Goal: Book appointment/travel/reservation

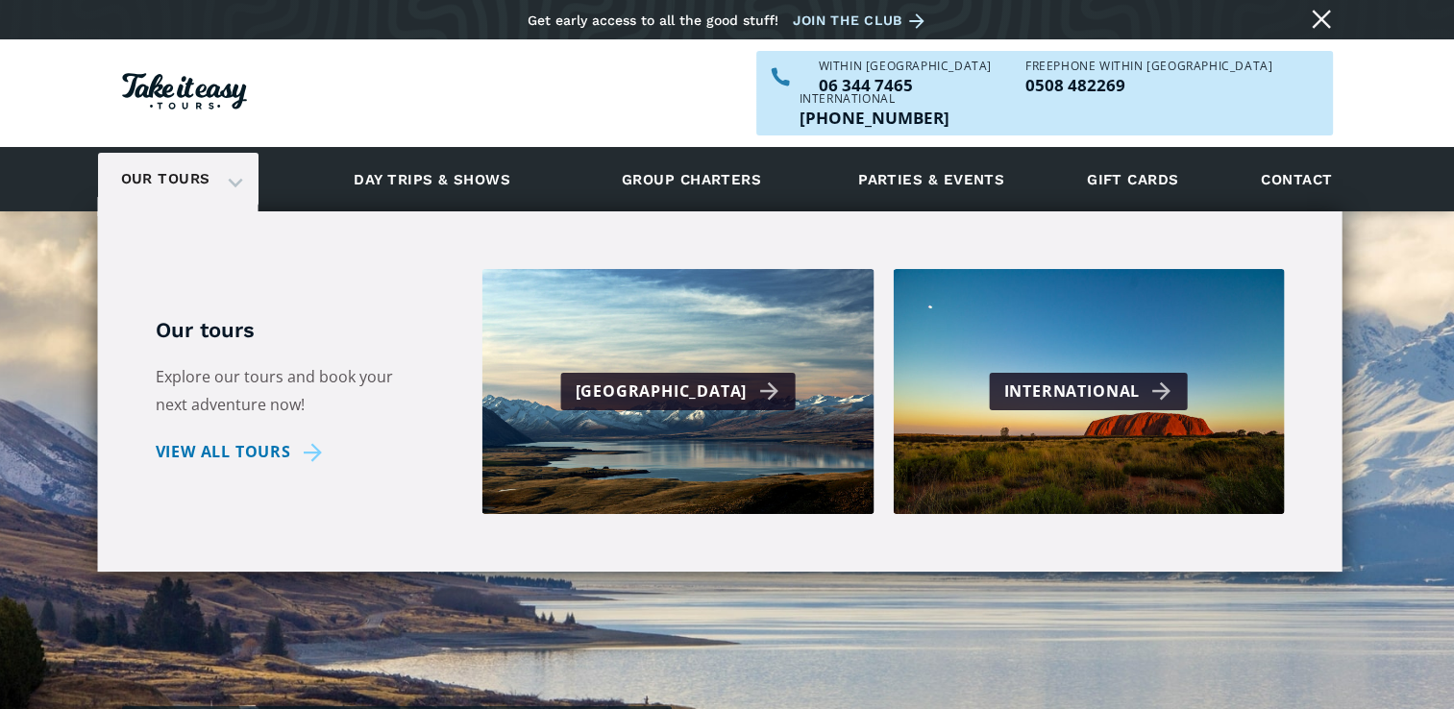
click at [227, 153] on div "Our tours" at bounding box center [178, 179] width 160 height 53
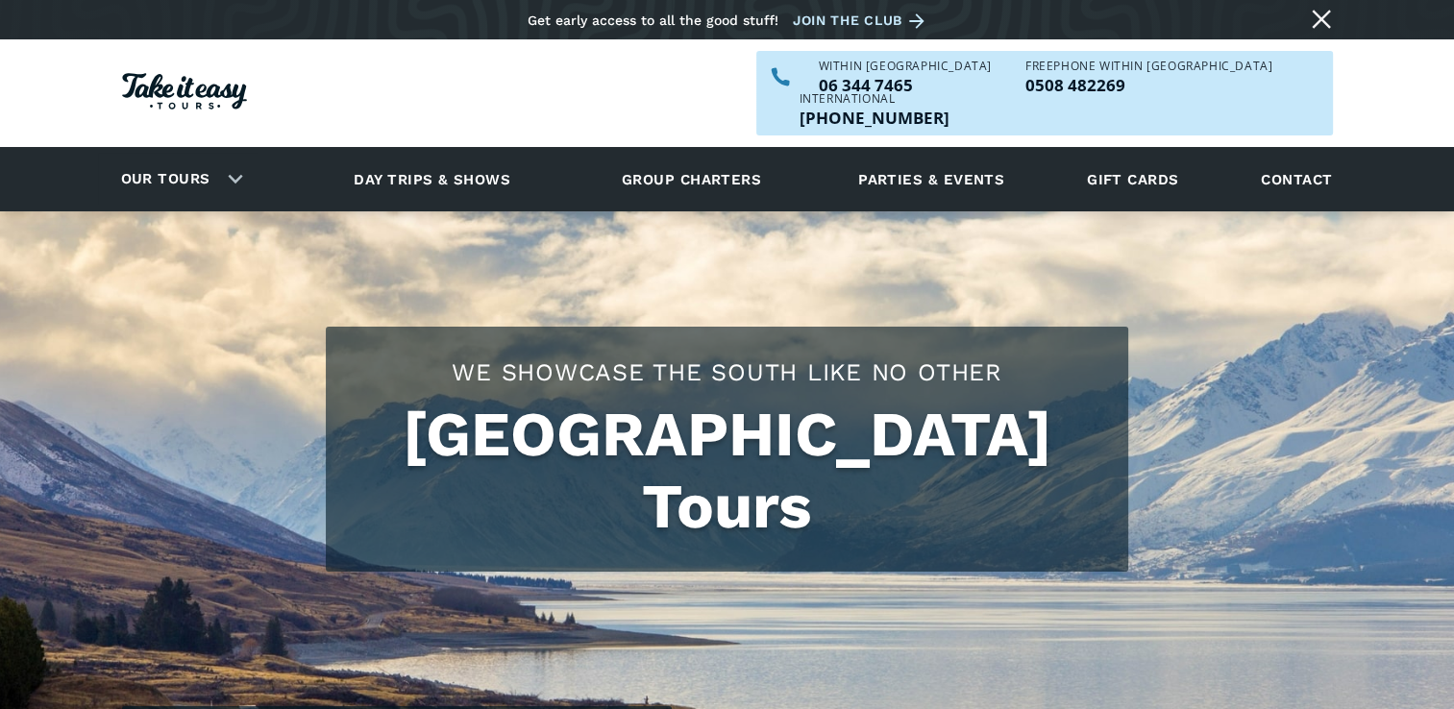
click at [227, 153] on div "Our tours" at bounding box center [178, 179] width 160 height 53
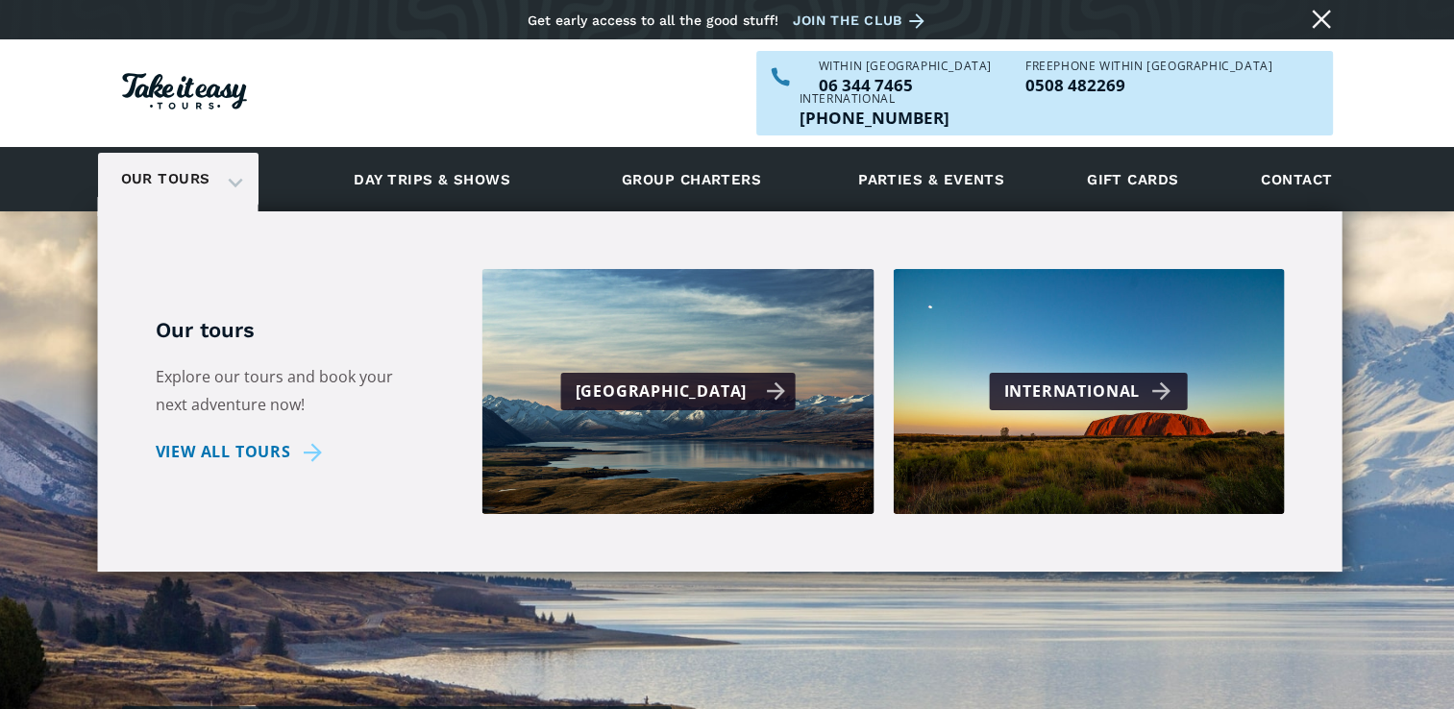
click at [675, 336] on div "[GEOGRAPHIC_DATA]" at bounding box center [678, 391] width 392 height 245
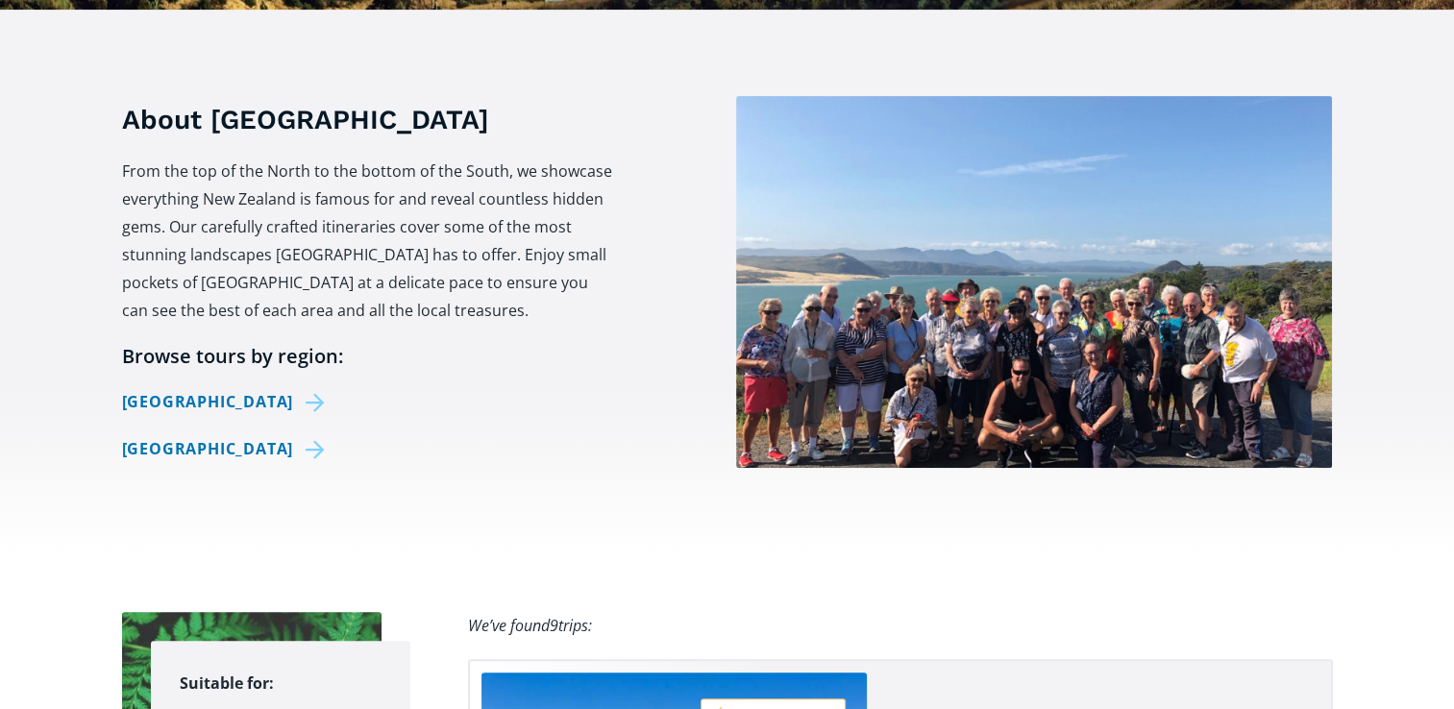
scroll to position [691, 0]
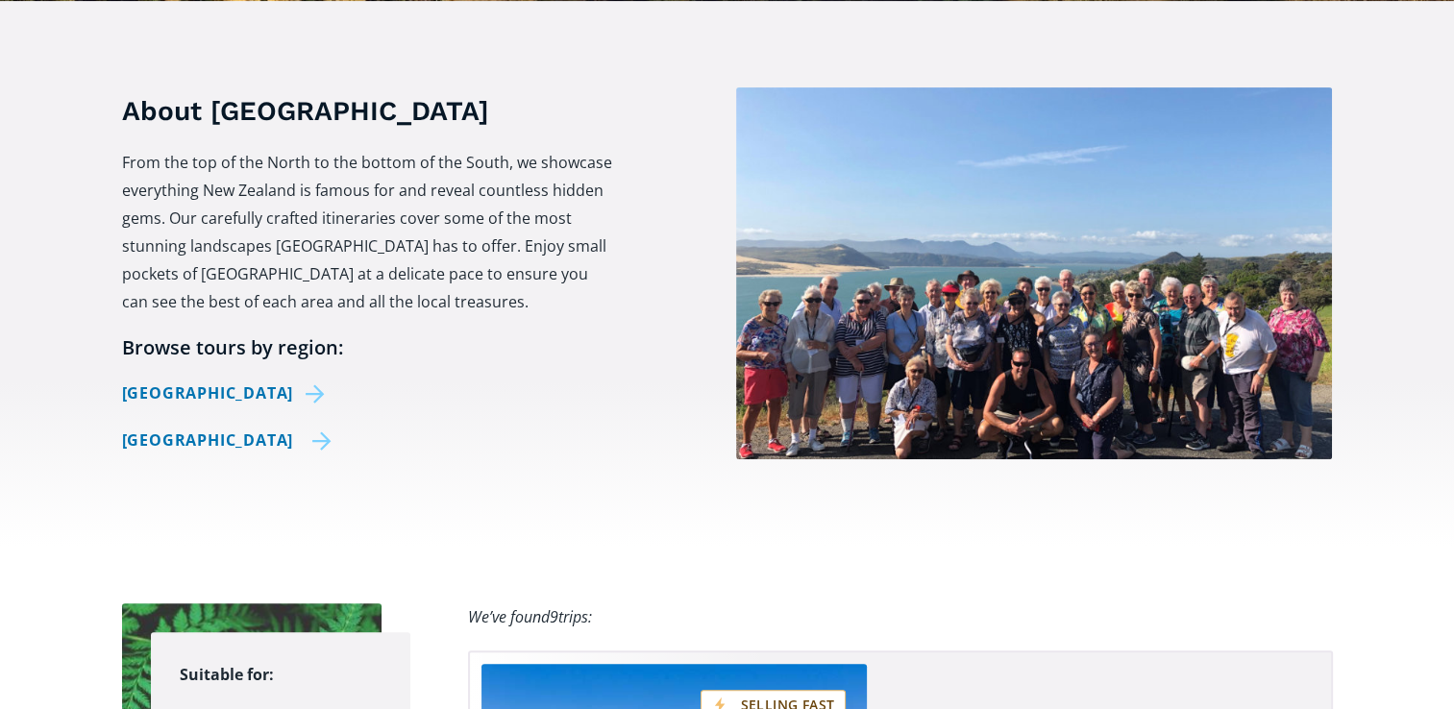
click at [254, 427] on link "[GEOGRAPHIC_DATA]" at bounding box center [227, 441] width 210 height 28
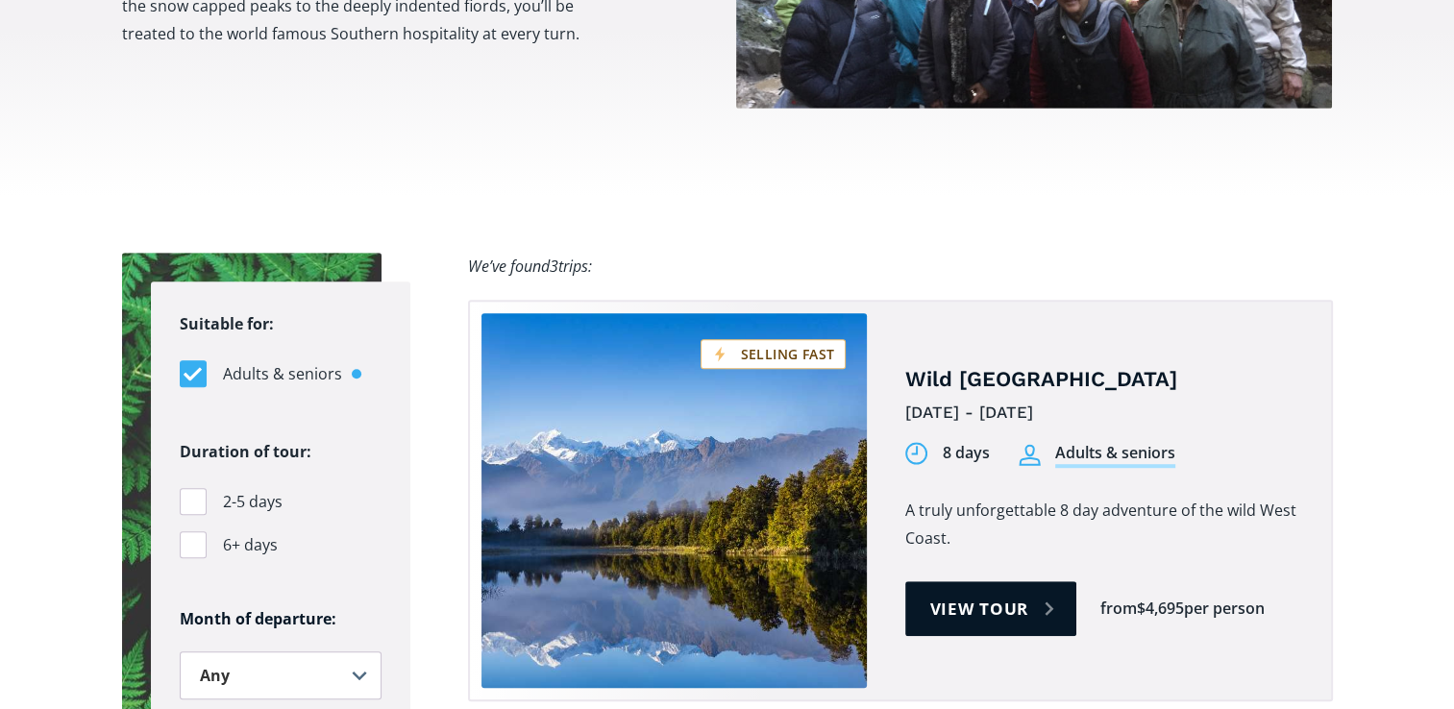
scroll to position [1121, 0]
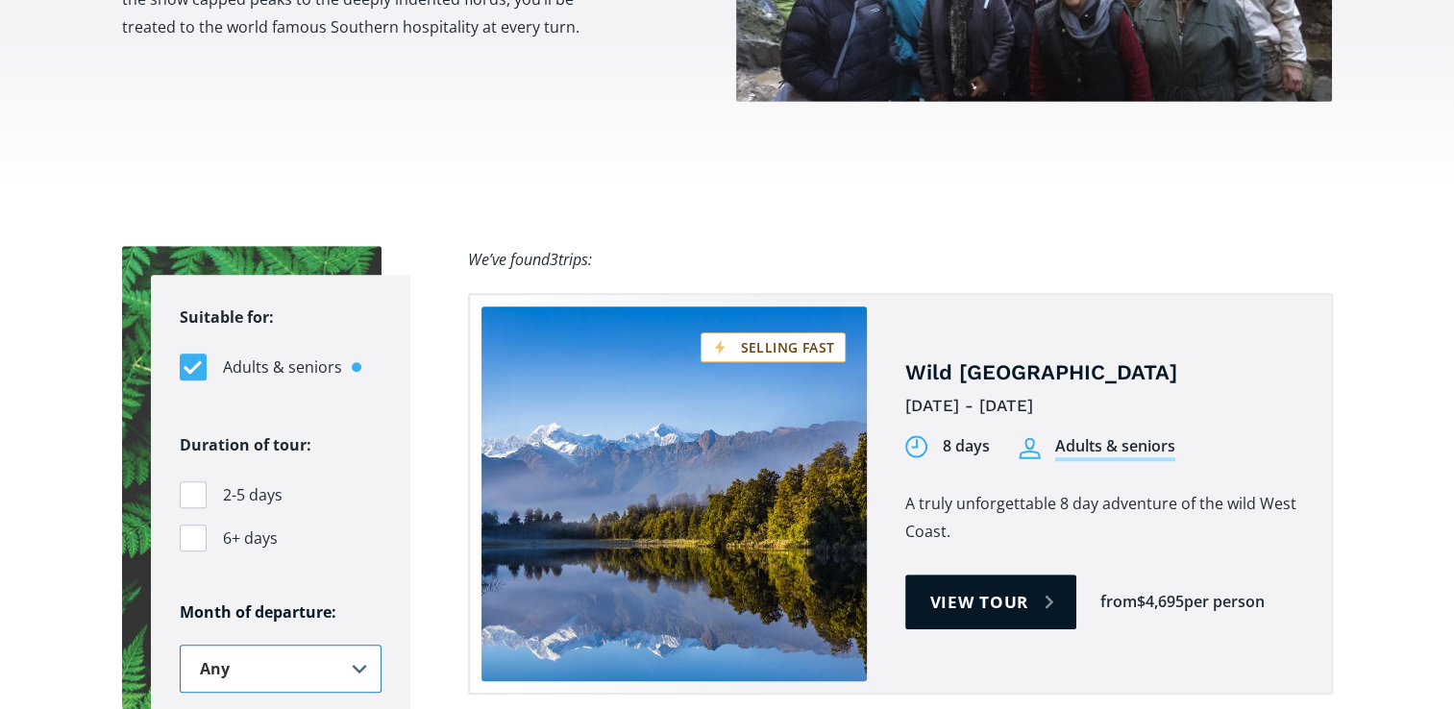
click at [361, 645] on select "Any January February March April May June July August September October Novembe…" at bounding box center [281, 669] width 202 height 48
select select "February"
click at [180, 645] on select "Any January February March April May June July August September October Novembe…" at bounding box center [281, 669] width 202 height 48
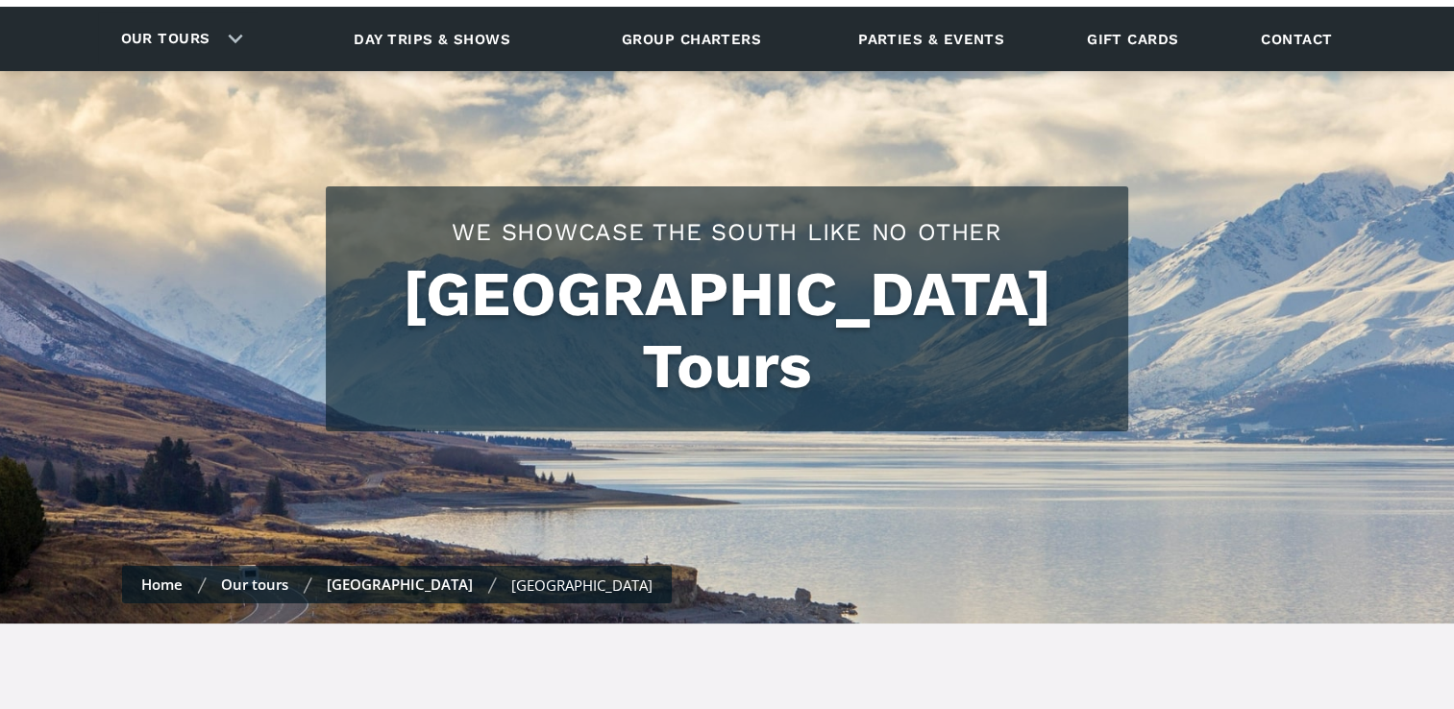
scroll to position [0, 0]
